Goal: Task Accomplishment & Management: Manage account settings

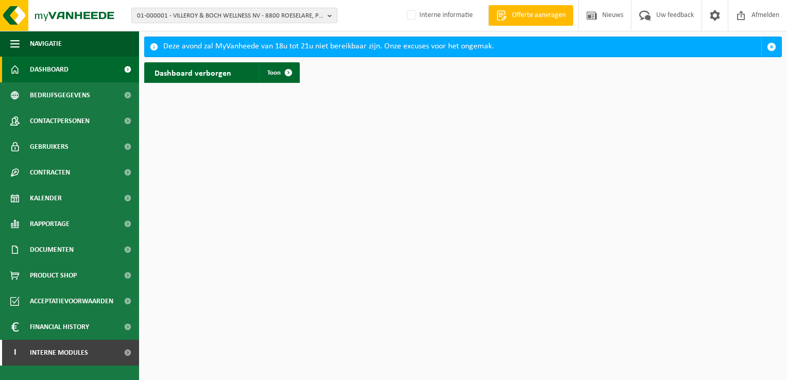
click at [249, 19] on span "01-000001 - VILLEROY & BOCH WELLNESS NV - 8800 ROESELARE, POPULIERSTRAAT 1" at bounding box center [230, 15] width 186 height 15
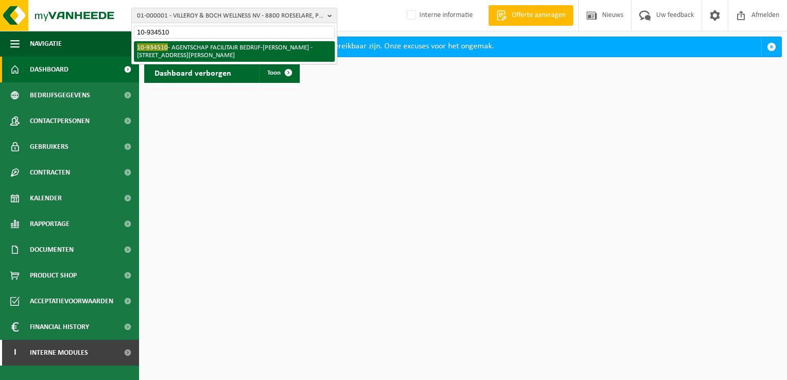
type input "10-934510"
click at [224, 56] on li "10-934510 - AGENTSCHAP FACILITAIR BEDRIJF-[PERSON_NAME] - 1000 [STREET_ADDRESS]…" at bounding box center [234, 51] width 201 height 21
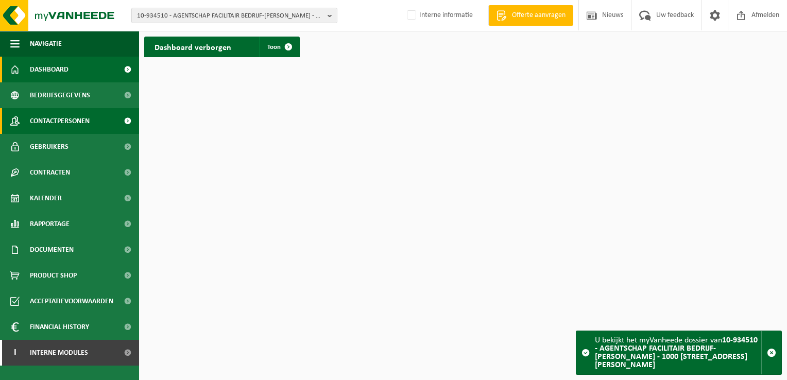
click at [72, 118] on span "Contactpersonen" at bounding box center [60, 121] width 60 height 26
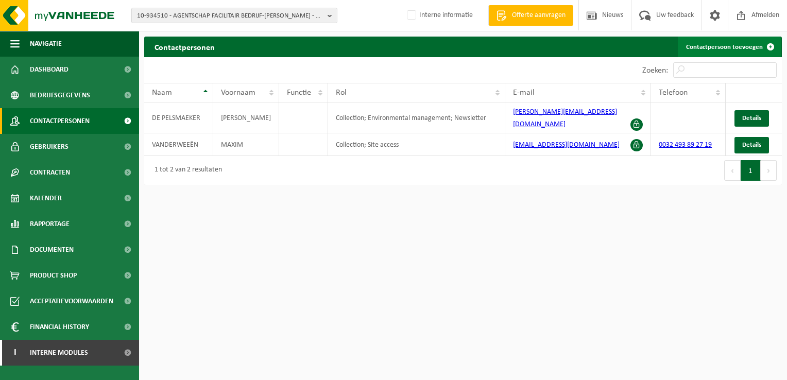
click at [713, 45] on link "Contactpersoon toevoegen" at bounding box center [729, 47] width 103 height 21
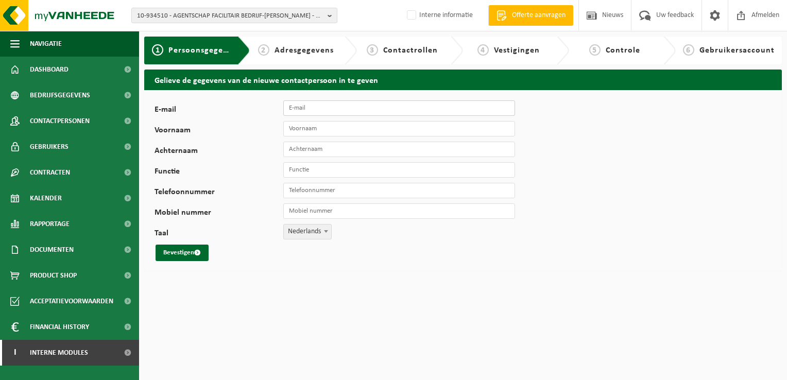
click at [392, 106] on input "E-mail" at bounding box center [399, 107] width 232 height 15
paste input "shani.vankeymeulen@vlaanderen.be"
type input "shani.vankeymeulen@vlaanderen.be"
click at [294, 131] on input "SSHANI" at bounding box center [399, 128] width 232 height 15
type input "SHANI"
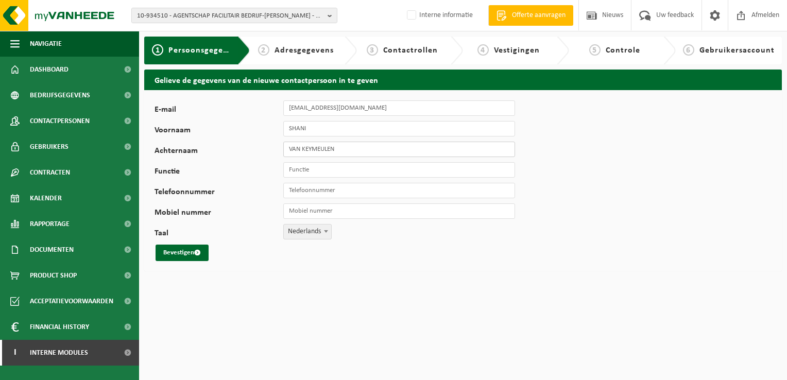
type input "VAN KEYMEULEN"
click at [303, 170] on input "Functie" at bounding box center [399, 169] width 232 height 15
paste input "Productmanager Grondstoffen"
type input "Productmanager Grondstoffen"
click at [197, 253] on span "submit" at bounding box center [197, 252] width 7 height 7
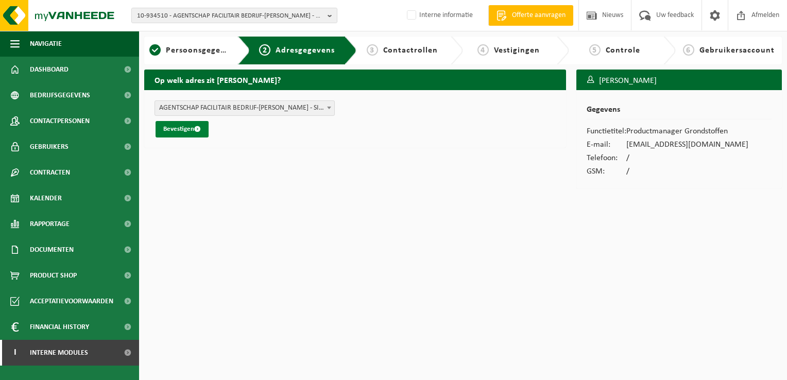
click at [180, 131] on button "Bevestigen" at bounding box center [182, 129] width 53 height 16
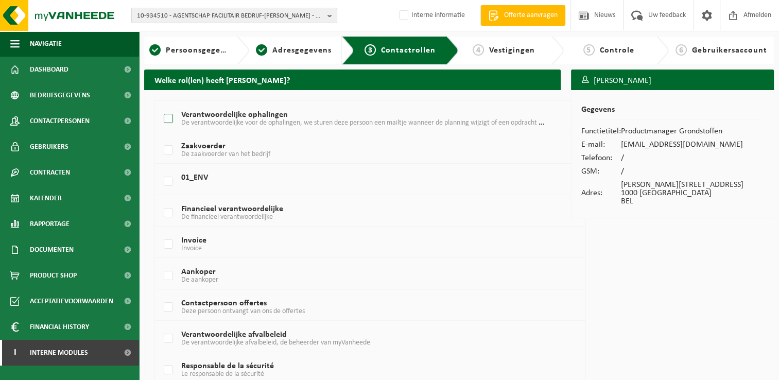
click at [167, 115] on label "Verantwoordelijke ophalingen De verantwoordelijke voor de ophalingen, we sturen…" at bounding box center [353, 118] width 383 height 15
click at [160, 106] on input "Verantwoordelijke ophalingen De verantwoordelijke voor de ophalingen, we sturen…" at bounding box center [160, 106] width 1 height 1
checkbox input "true"
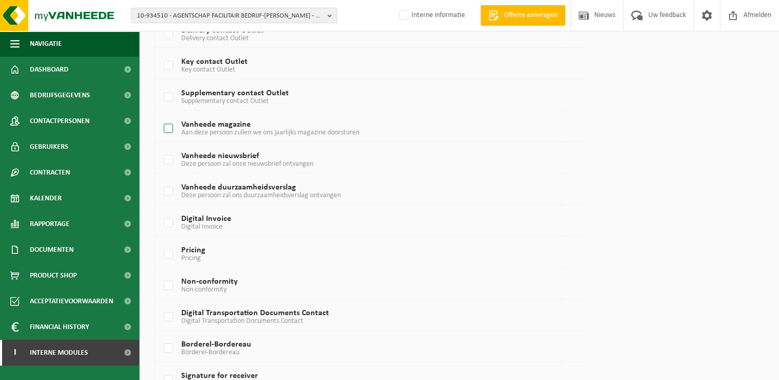
scroll to position [639, 0]
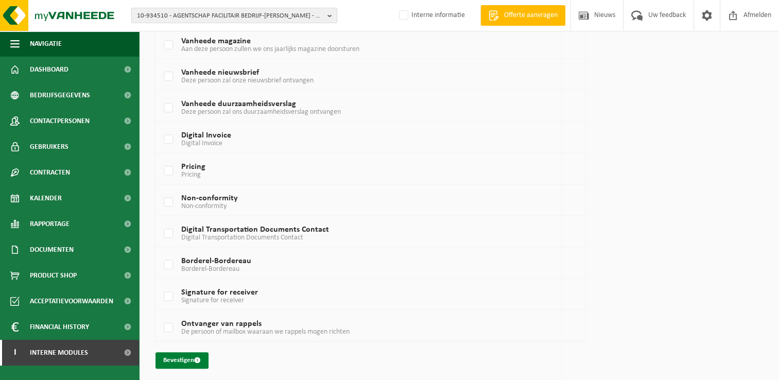
click at [186, 357] on button "Bevestigen" at bounding box center [182, 360] width 53 height 16
click at [192, 353] on button "Bevestigen" at bounding box center [182, 360] width 53 height 16
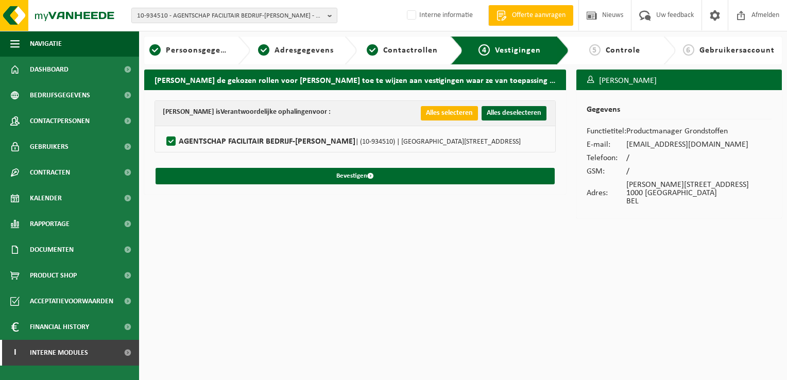
click at [436, 113] on button "Alles selecteren" at bounding box center [449, 113] width 57 height 14
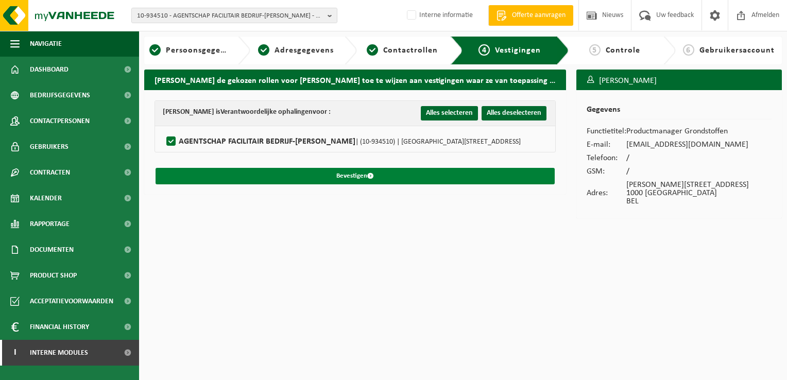
click at [375, 175] on button "Bevestigen" at bounding box center [355, 176] width 399 height 16
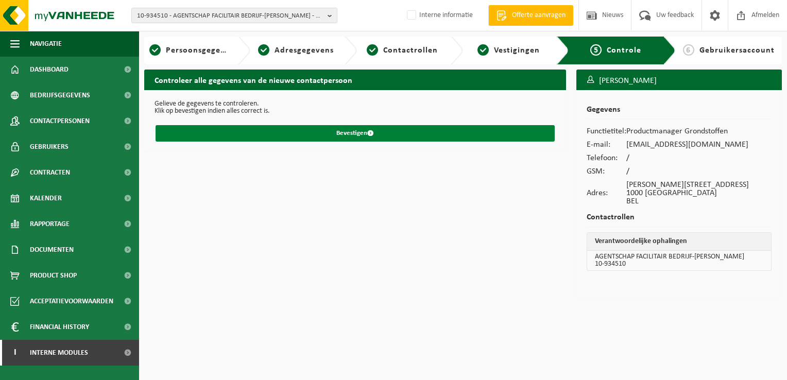
click at [321, 131] on button "Bevestigen" at bounding box center [355, 133] width 399 height 16
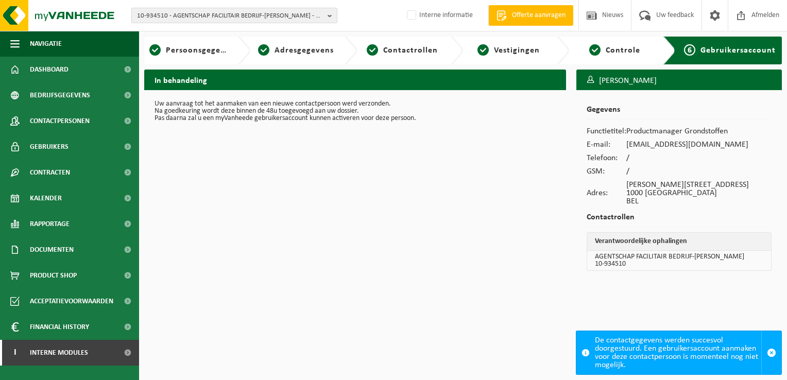
click at [247, 15] on span "10-934510 - AGENTSCHAP FACILITAIR BEDRIJF-MARIE ELISABETH BELPAIREGEBOUW - 1000…" at bounding box center [230, 15] width 186 height 15
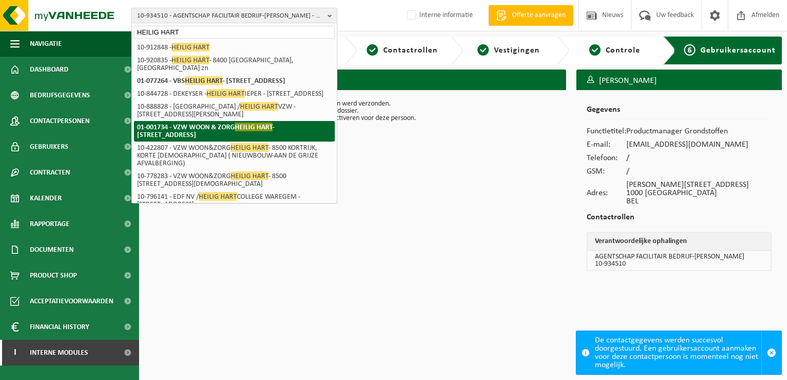
type input "HEILIG HART"
click at [231, 139] on strong "01-001734 - VZW WOON & ZORG HEILIG HART - 8500 KORTRIJK, BUDASTRAAT 30" at bounding box center [205, 131] width 137 height 16
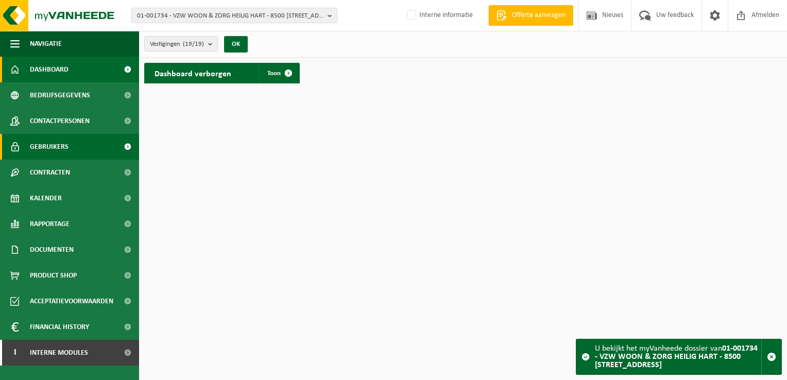
click at [66, 146] on span "Gebruikers" at bounding box center [49, 147] width 39 height 26
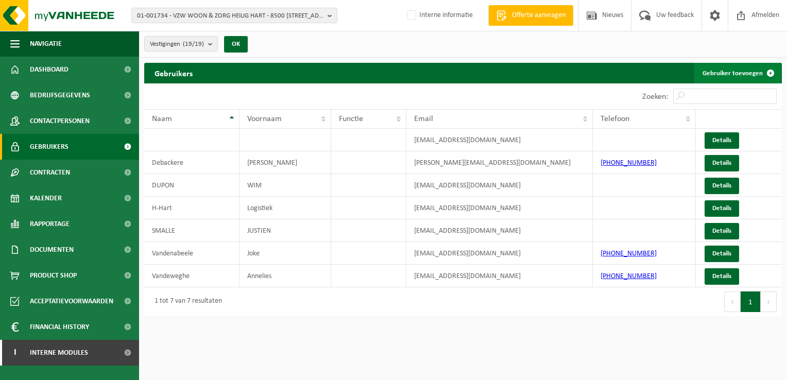
click at [699, 72] on link "Gebruiker toevoegen" at bounding box center [737, 73] width 87 height 21
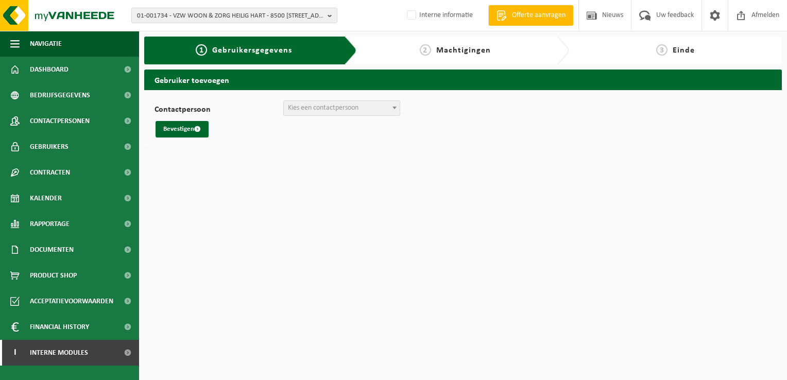
click at [324, 110] on span "Kies een contactpersoon" at bounding box center [323, 108] width 71 height 8
click at [325, 109] on span "Kies een contactpersoon" at bounding box center [323, 108] width 71 height 8
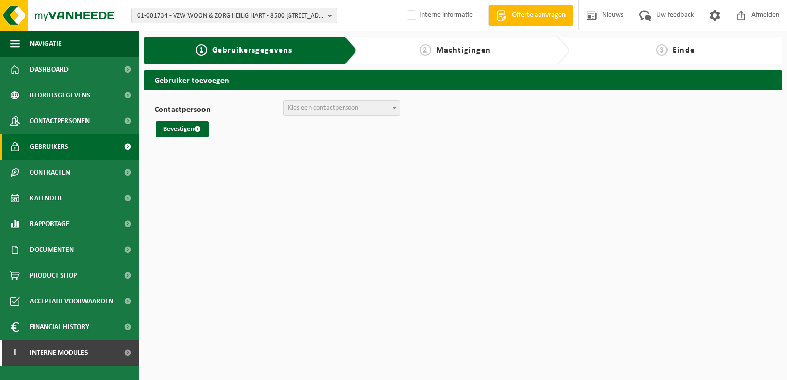
click at [66, 145] on span "Gebruikers" at bounding box center [49, 147] width 39 height 26
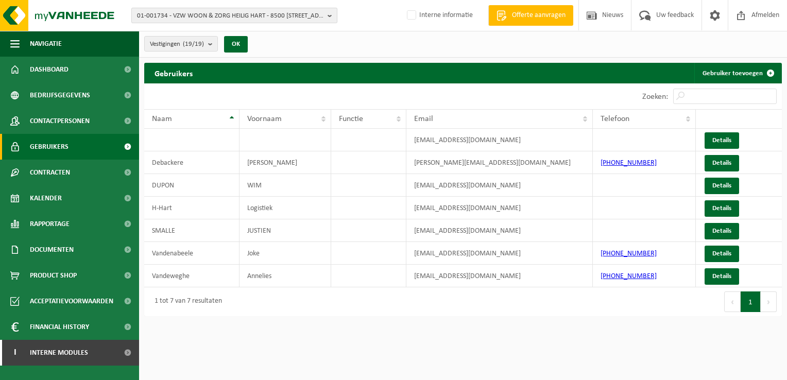
click at [162, 11] on span "01-001734 - VZW WOON & ZORG HEILIG HART - 8500 [STREET_ADDRESS]" at bounding box center [230, 15] width 186 height 15
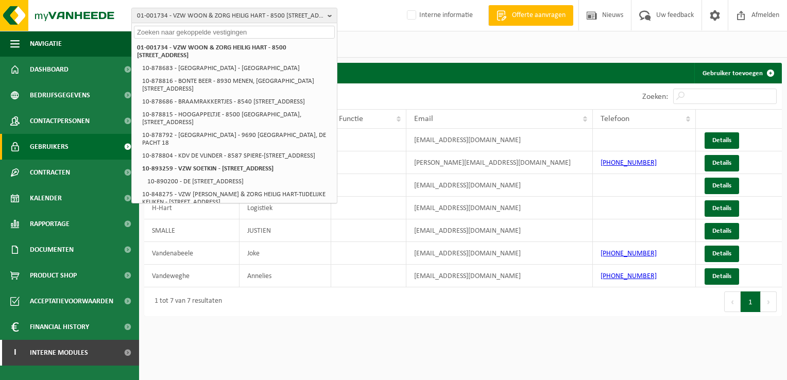
click at [175, 31] on input "text" at bounding box center [234, 32] width 201 height 13
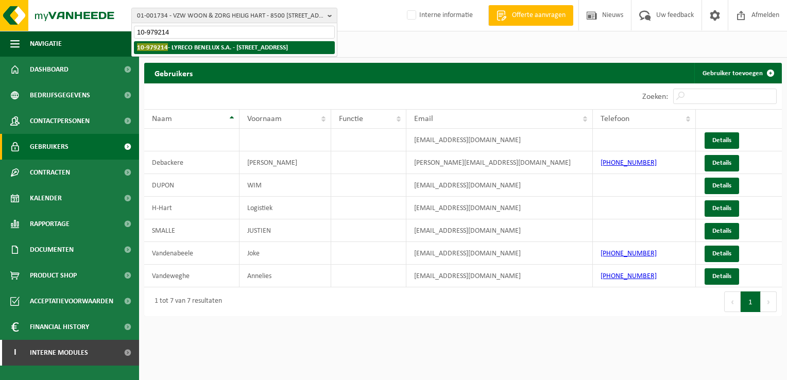
type input "10-979214"
click at [183, 46] on strong "10-979214 - LYRECO BENELUX S.A. - 4041 VOTTEM, [GEOGRAPHIC_DATA] 20" at bounding box center [212, 47] width 151 height 8
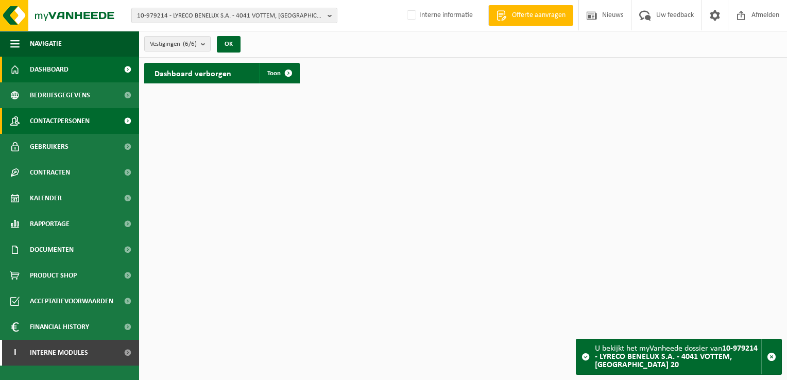
click at [37, 120] on span "Contactpersonen" at bounding box center [60, 121] width 60 height 26
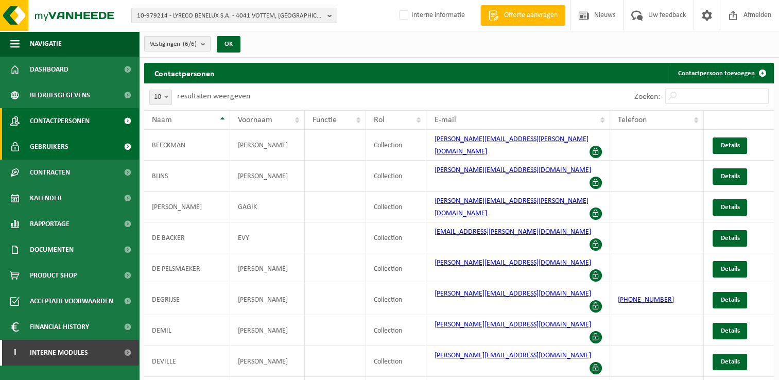
click at [38, 145] on span "Gebruikers" at bounding box center [49, 147] width 39 height 26
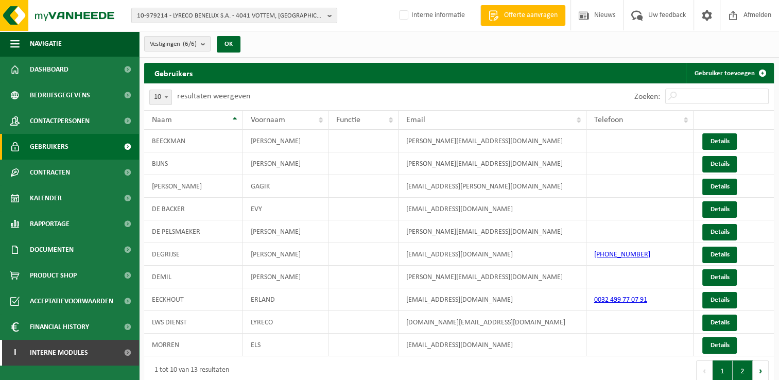
click at [741, 368] on button "2" at bounding box center [743, 370] width 20 height 21
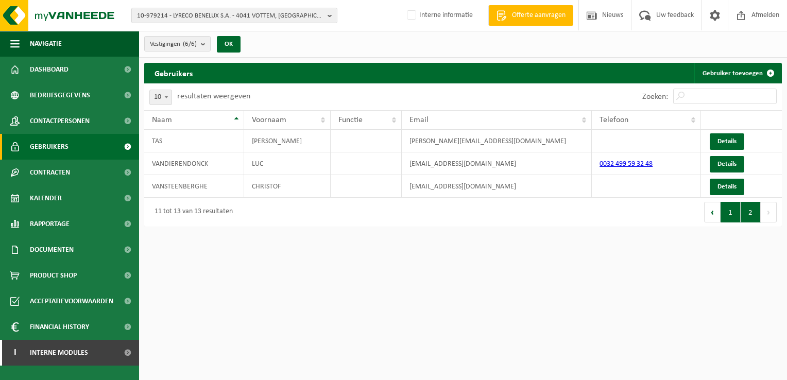
click at [728, 212] on button "1" at bounding box center [730, 212] width 20 height 21
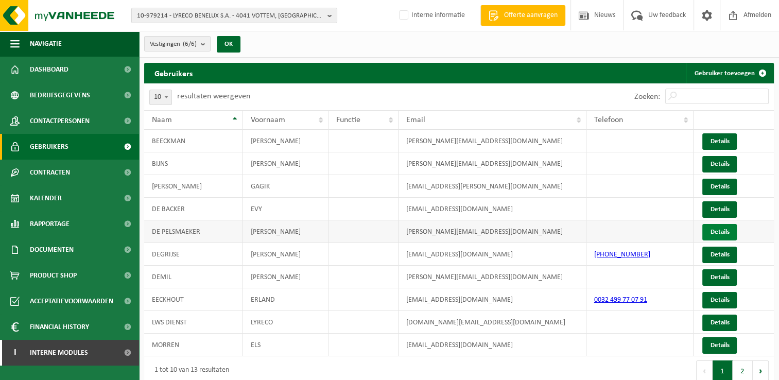
click at [711, 227] on link "Details" at bounding box center [719, 232] width 34 height 16
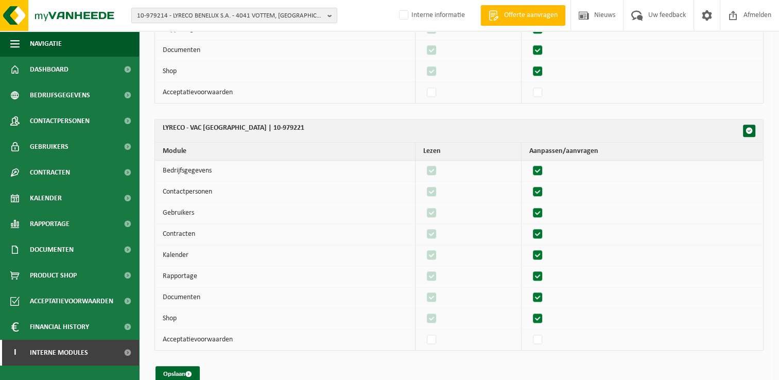
scroll to position [974, 0]
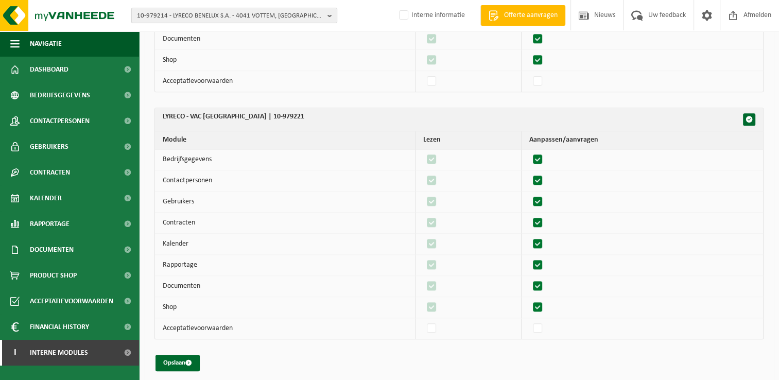
click at [158, 13] on span "10-979214 - LYRECO BENELUX S.A. - 4041 VOTTEM, RUE DU FOND DES FOURCHES 20" at bounding box center [230, 15] width 186 height 15
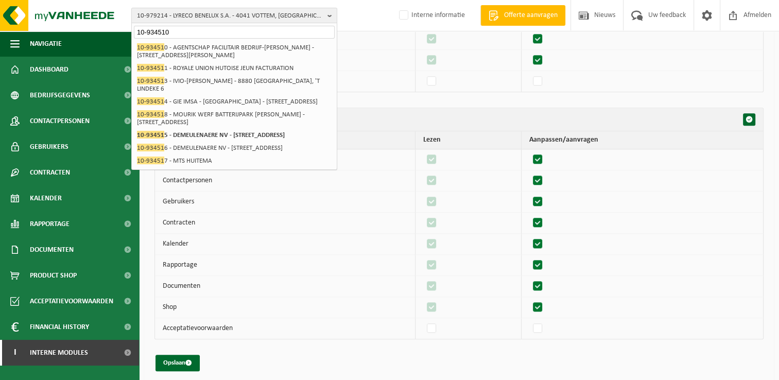
type input "10-934510"
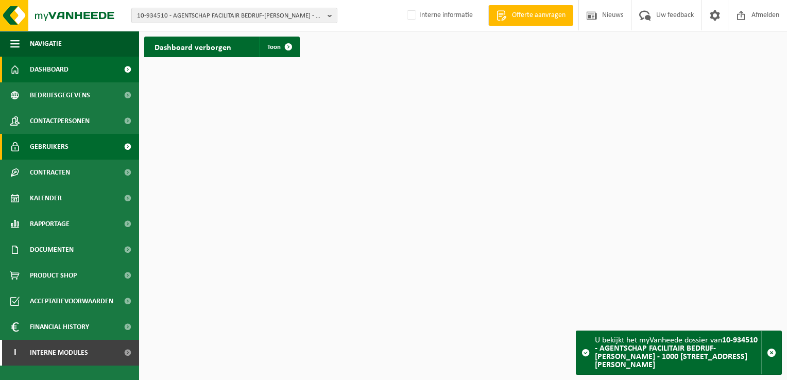
click at [50, 144] on span "Gebruikers" at bounding box center [49, 147] width 39 height 26
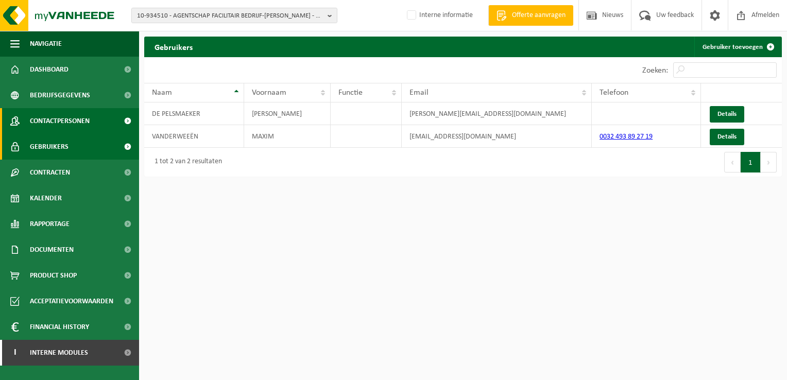
click at [57, 118] on span "Contactpersonen" at bounding box center [60, 121] width 60 height 26
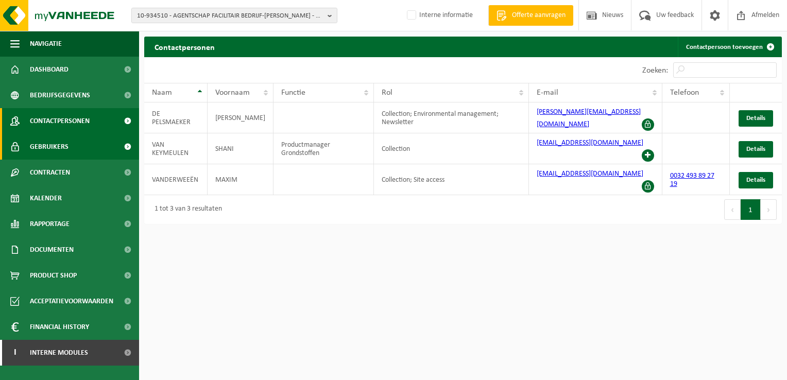
click at [55, 145] on span "Gebruikers" at bounding box center [49, 147] width 39 height 26
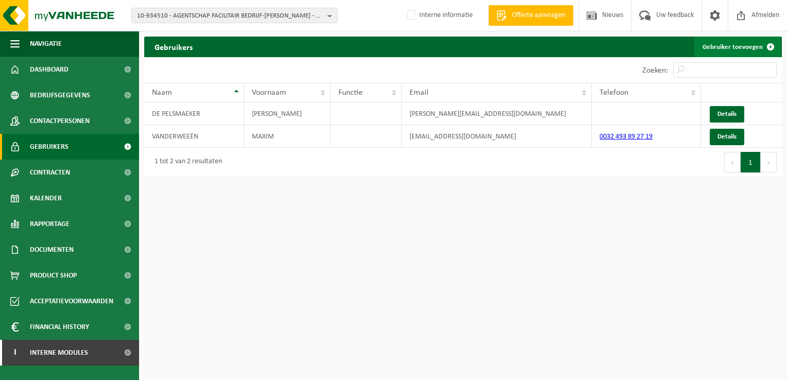
click at [741, 49] on link "Gebruiker toevoegen" at bounding box center [737, 47] width 87 height 21
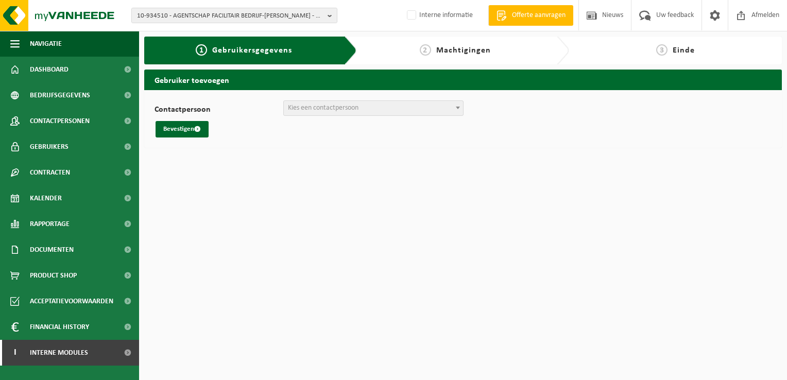
click at [367, 111] on span "Kies een contactpersoon" at bounding box center [373, 108] width 179 height 14
select select "128156"
click at [169, 129] on button "Bevestigen" at bounding box center [182, 129] width 53 height 16
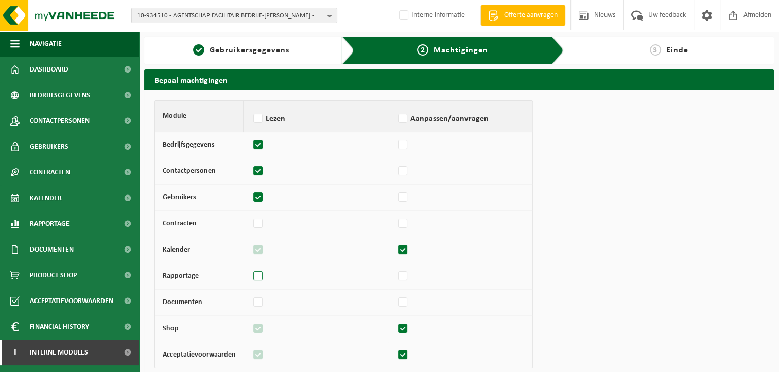
click at [258, 277] on label at bounding box center [258, 276] width 14 height 15
click at [251, 275] on input "checkbox" at bounding box center [251, 271] width 1 height 7
checkbox input "true"
click at [399, 277] on label at bounding box center [403, 276] width 14 height 15
click at [396, 275] on input "checkbox" at bounding box center [395, 271] width 1 height 7
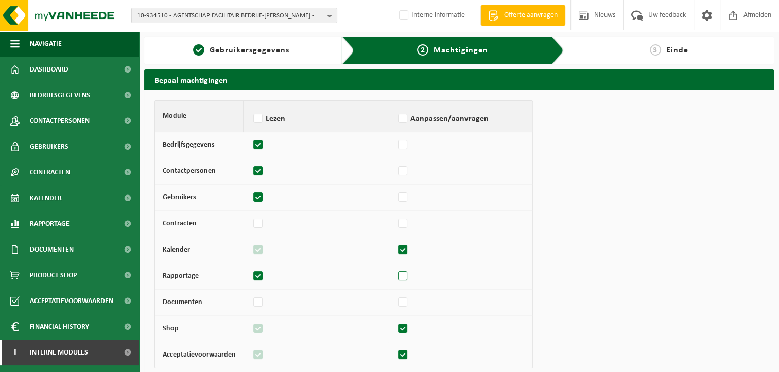
checkbox input "true"
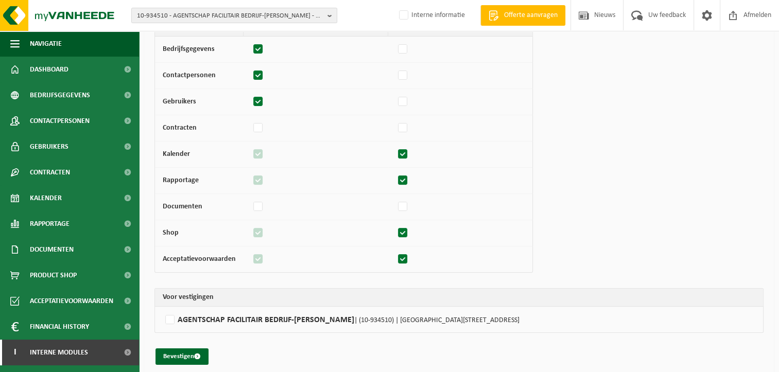
scroll to position [102, 0]
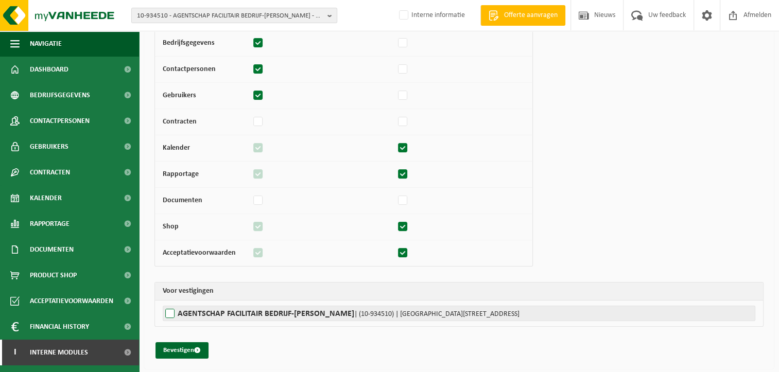
click at [200, 315] on label"] "AGENTSCHAP FACILITAIR BEDRIJF-MARIE ELISABETH BELPAIREGEBOUW | (10-934510) | SI…" at bounding box center [459, 313] width 593 height 15
click at [200, 315] on input "AGENTSCHAP FACILITAIR BEDRIJF-MARIE ELISABETH BELPAIREGEBOUW | (10-934510) | SI…" at bounding box center [552, 313] width 779 height 15
checkbox input "true"
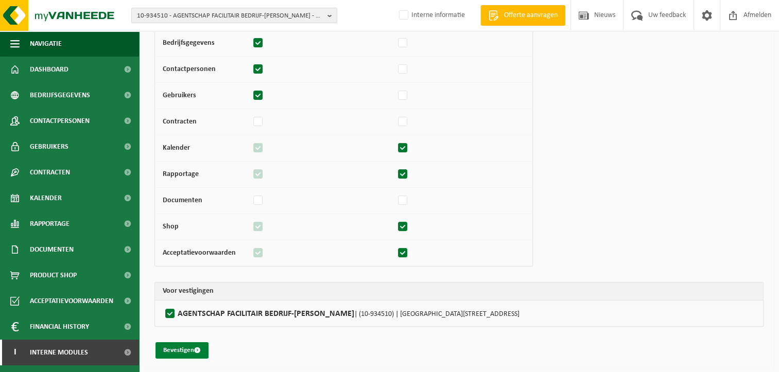
click at [179, 345] on button "Bevestigen" at bounding box center [182, 350] width 53 height 16
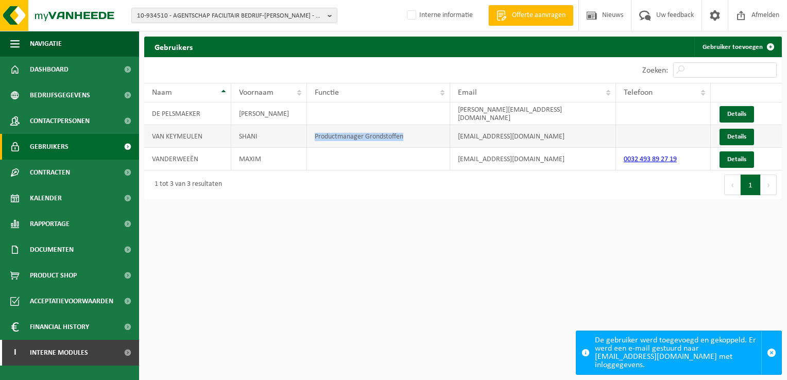
drag, startPoint x: 409, startPoint y: 140, endPoint x: 315, endPoint y: 138, distance: 94.8
click at [315, 138] on td "Productmanager Grondstoffen" at bounding box center [378, 136] width 143 height 23
copy td "Productmanager Grondstoffen"
click at [735, 112] on link "Details" at bounding box center [736, 114] width 34 height 16
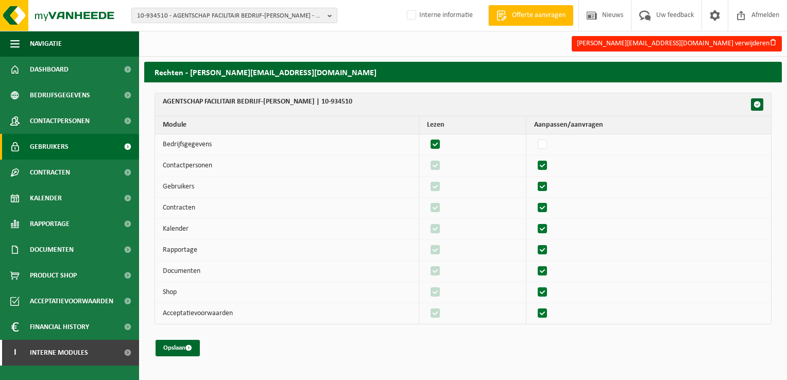
click at [72, 149] on link "Gebruikers" at bounding box center [69, 147] width 139 height 26
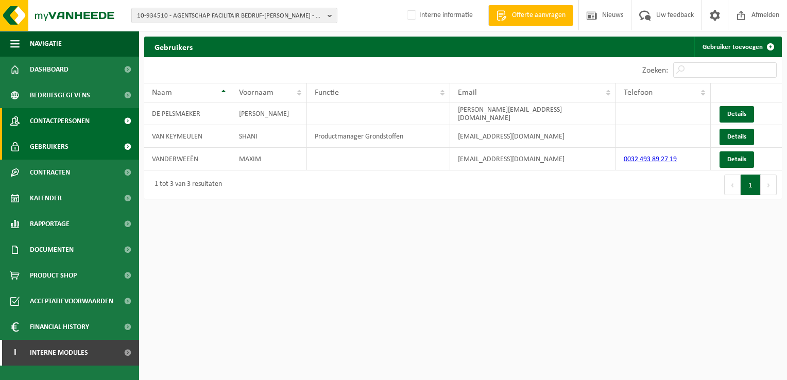
click at [70, 122] on span "Contactpersonen" at bounding box center [60, 121] width 60 height 26
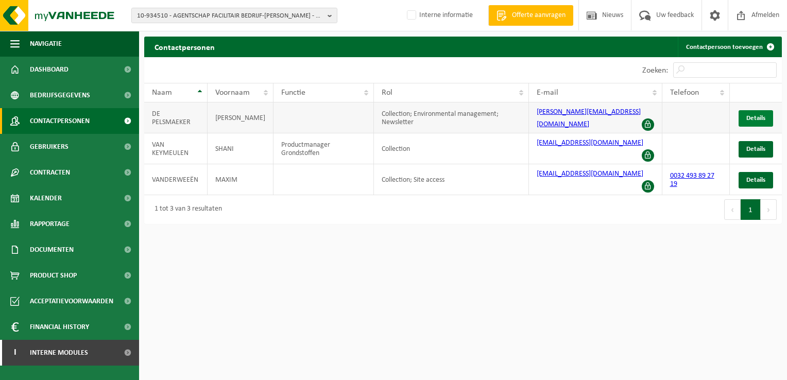
click at [754, 117] on span "Details" at bounding box center [755, 118] width 19 height 7
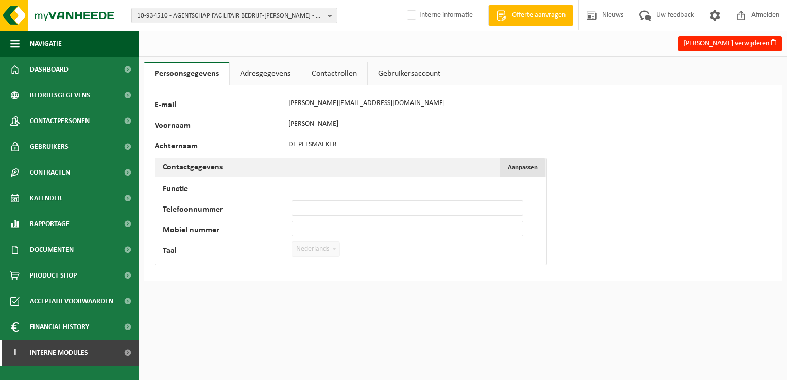
click at [516, 165] on span "Aanpassen" at bounding box center [523, 167] width 30 height 7
click at [329, 187] on input "Functie" at bounding box center [407, 187] width 232 height 15
paste input "Productmanager Grondstoffen"
type input "Productmanager Grondstoffen"
click at [211, 263] on button "Bevestigen" at bounding box center [190, 270] width 53 height 16
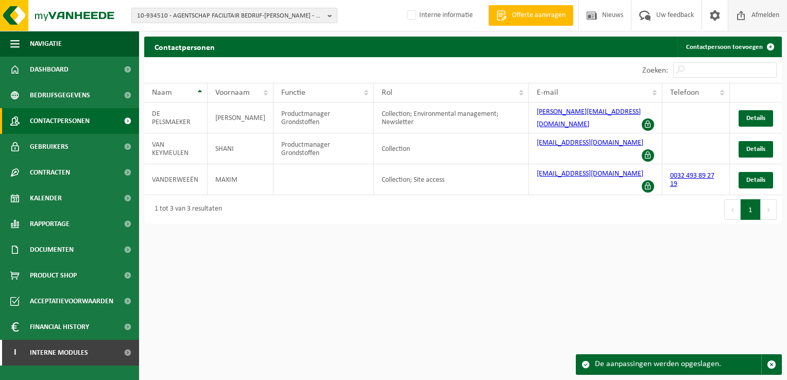
click at [756, 19] on span "Afmelden" at bounding box center [765, 15] width 33 height 30
